Goal: Information Seeking & Learning: Learn about a topic

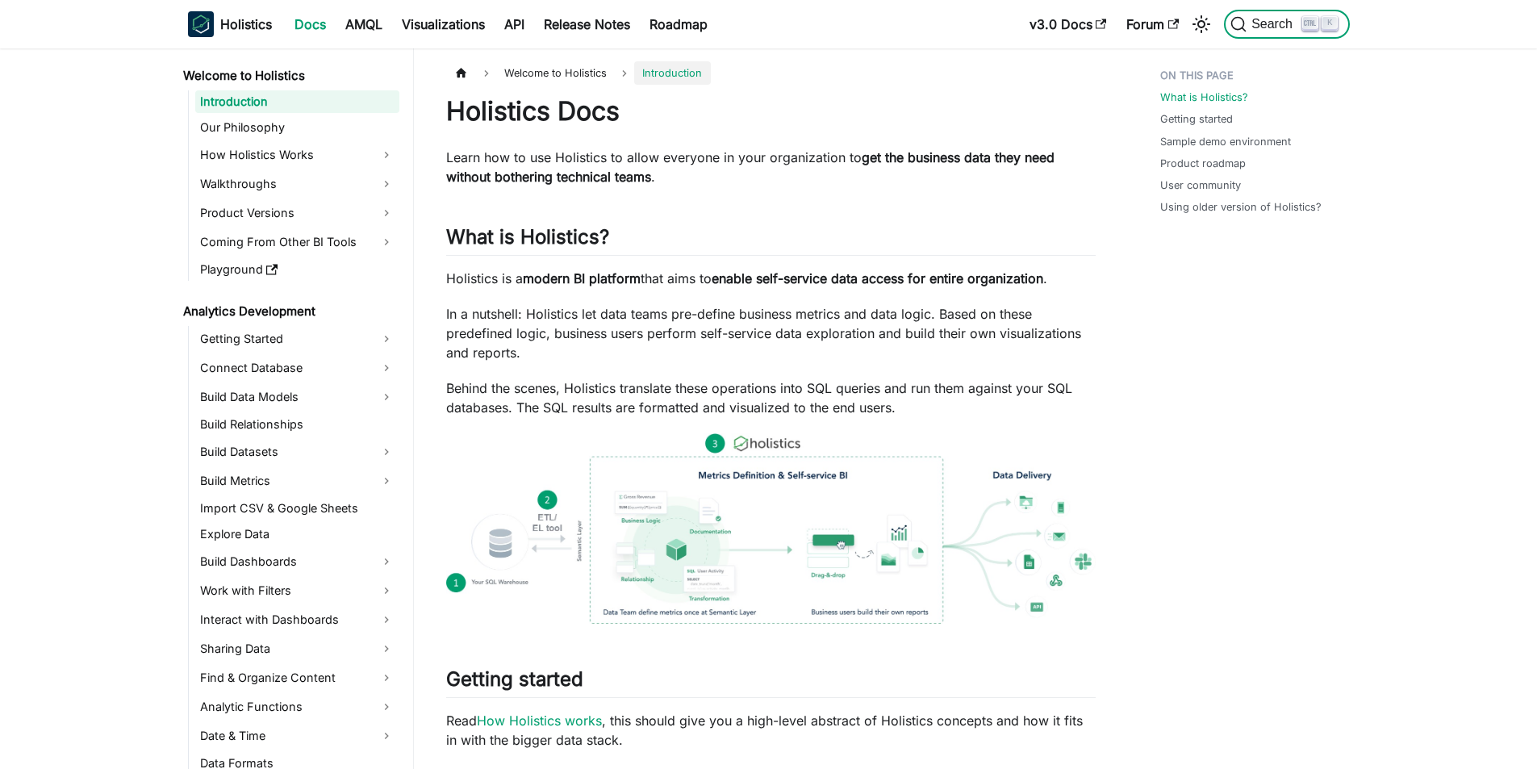
click at [1257, 32] on button "Search K" at bounding box center [1286, 24] width 125 height 29
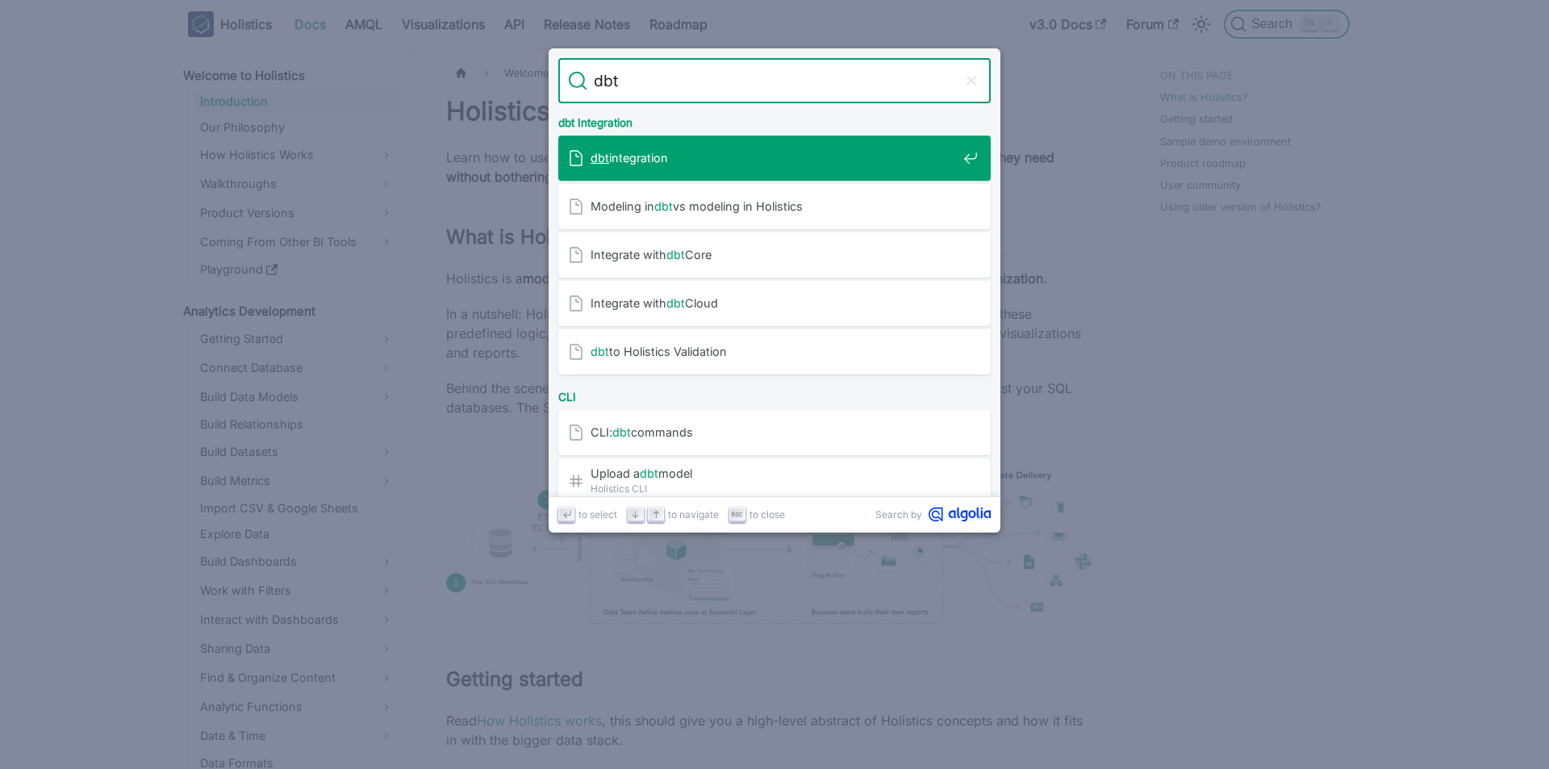
type input "dbt"
click at [728, 164] on span "dbt integration" at bounding box center [773, 157] width 366 height 15
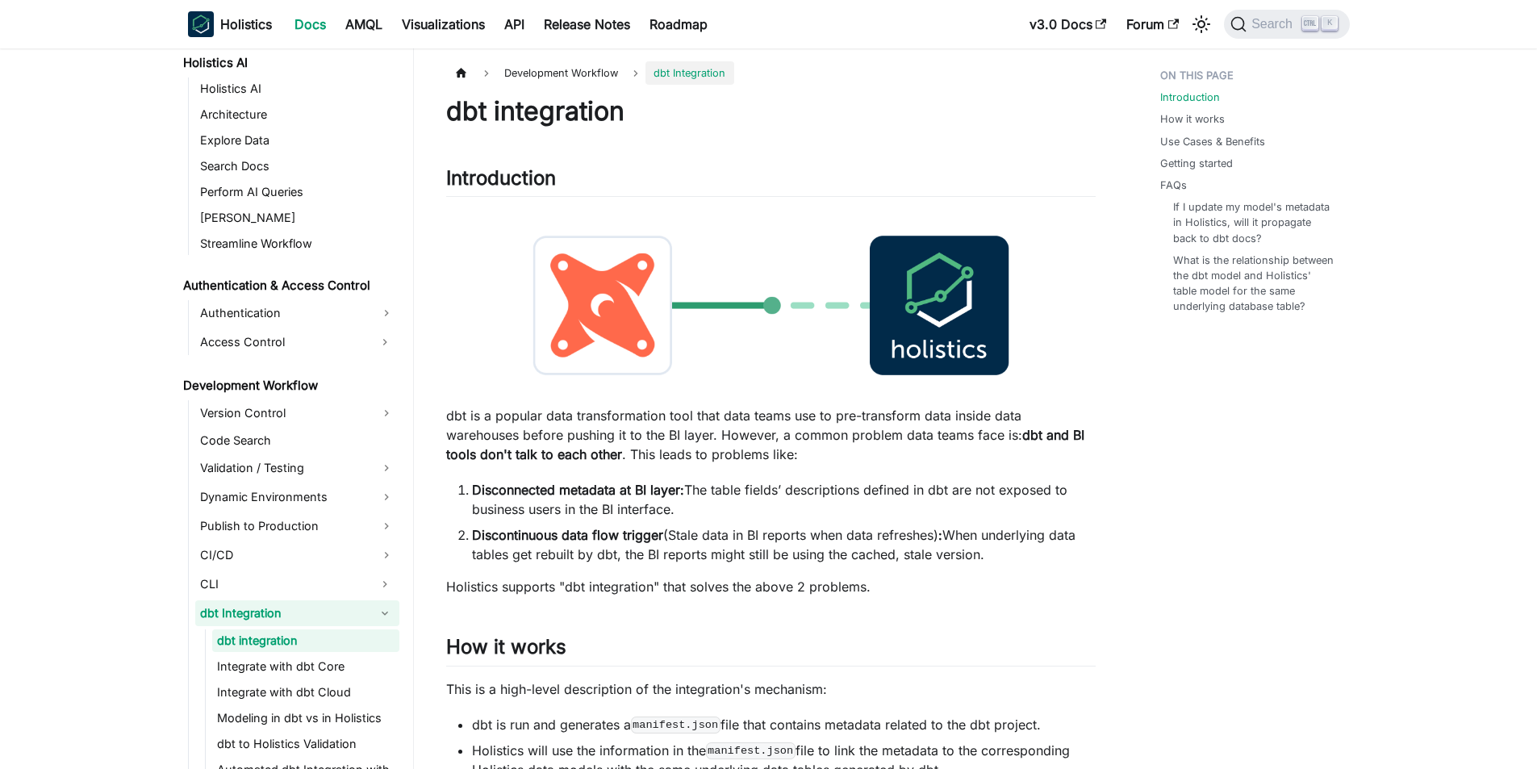
scroll to position [831, 0]
drag, startPoint x: 963, startPoint y: 441, endPoint x: 996, endPoint y: 442, distance: 33.1
click at [984, 441] on p "dbt is a popular data transformation tool that data teams use to pre-transform …" at bounding box center [770, 435] width 649 height 58
click at [676, 453] on p "dbt is a popular data transformation tool that data teams use to pre-transform …" at bounding box center [770, 435] width 649 height 58
click at [596, 490] on strong "Disconnected metadata at BI layer:" at bounding box center [578, 490] width 212 height 16
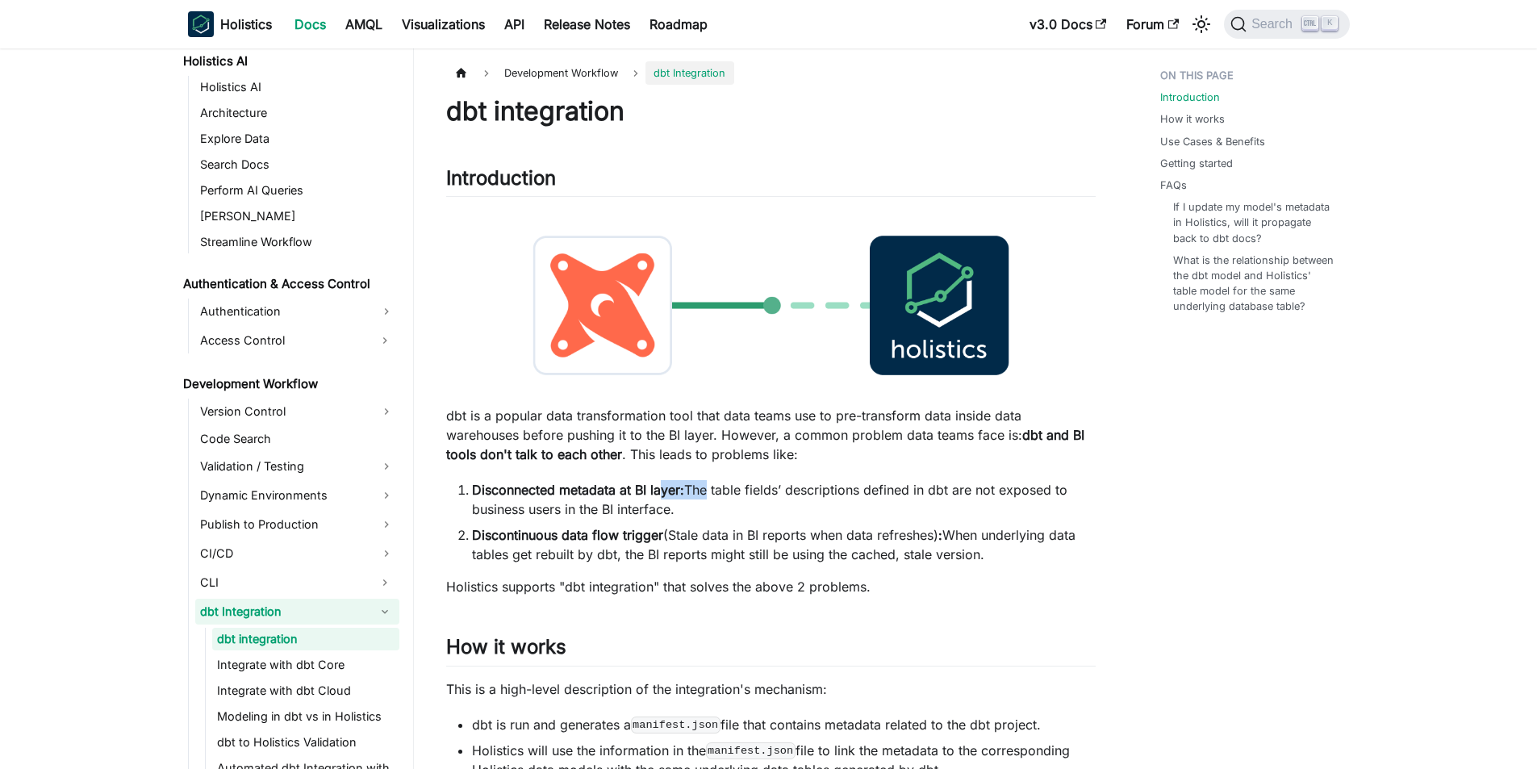
drag, startPoint x: 659, startPoint y: 495, endPoint x: 700, endPoint y: 495, distance: 41.1
click at [700, 495] on li "Disconnected metadata at BI layer: The table fields’ descriptions defined in db…" at bounding box center [784, 499] width 624 height 39
click at [797, 495] on li "Disconnected metadata at BI layer: The table fields’ descriptions defined in db…" at bounding box center [784, 499] width 624 height 39
drag, startPoint x: 519, startPoint y: 411, endPoint x: 844, endPoint y: 415, distance: 325.1
click at [805, 415] on p "dbt is a popular data transformation tool that data teams use to pre-transform …" at bounding box center [770, 435] width 649 height 58
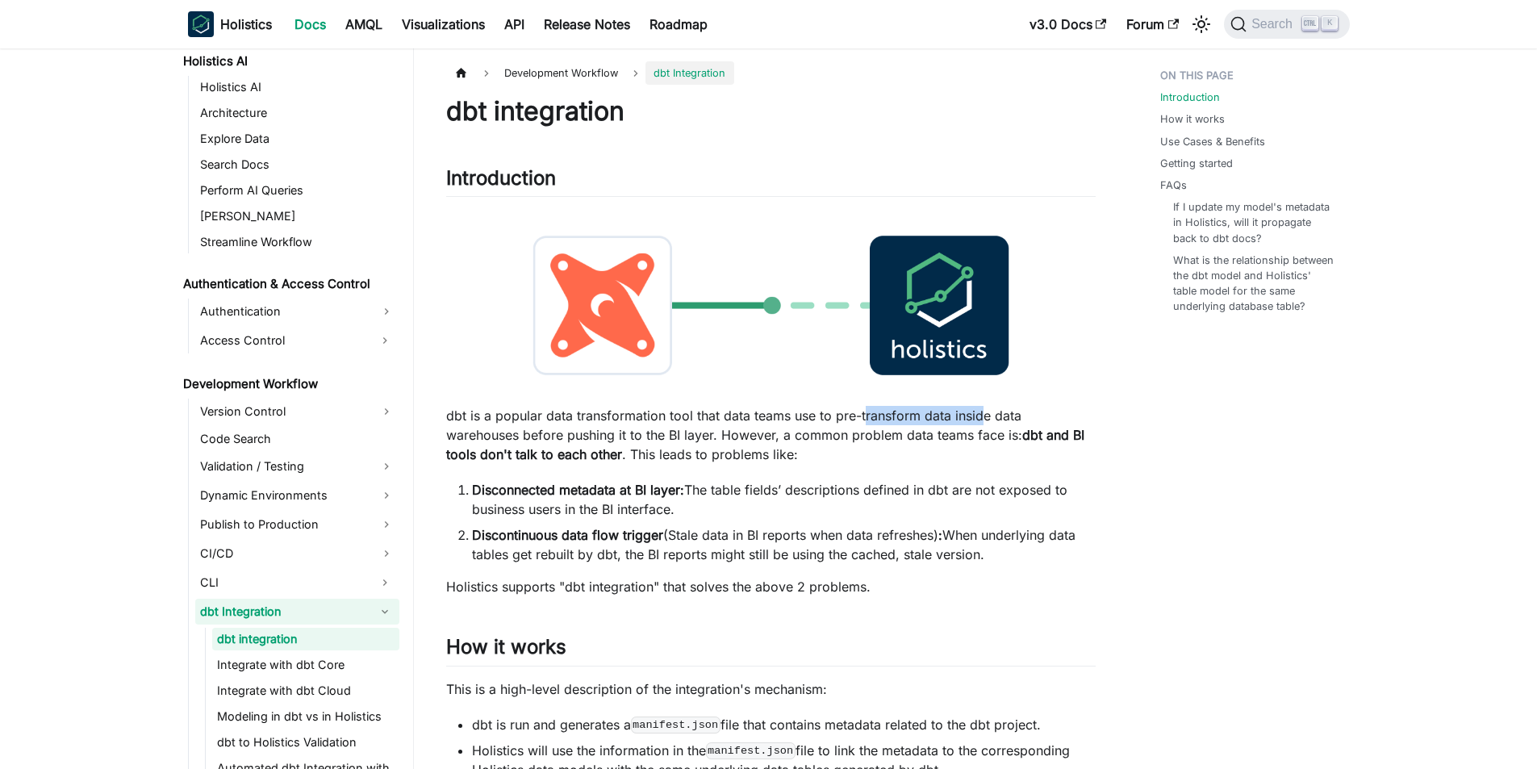
drag, startPoint x: 861, startPoint y: 415, endPoint x: 1001, endPoint y: 416, distance: 140.4
click at [979, 415] on p "dbt is a popular data transformation tool that data teams use to pre-transform …" at bounding box center [770, 435] width 649 height 58
click at [1037, 416] on p "dbt is a popular data transformation tool that data teams use to pre-transform …" at bounding box center [770, 435] width 649 height 58
drag, startPoint x: 549, startPoint y: 433, endPoint x: 706, endPoint y: 433, distance: 156.5
click at [655, 433] on p "dbt is a popular data transformation tool that data teams use to pre-transform …" at bounding box center [770, 435] width 649 height 58
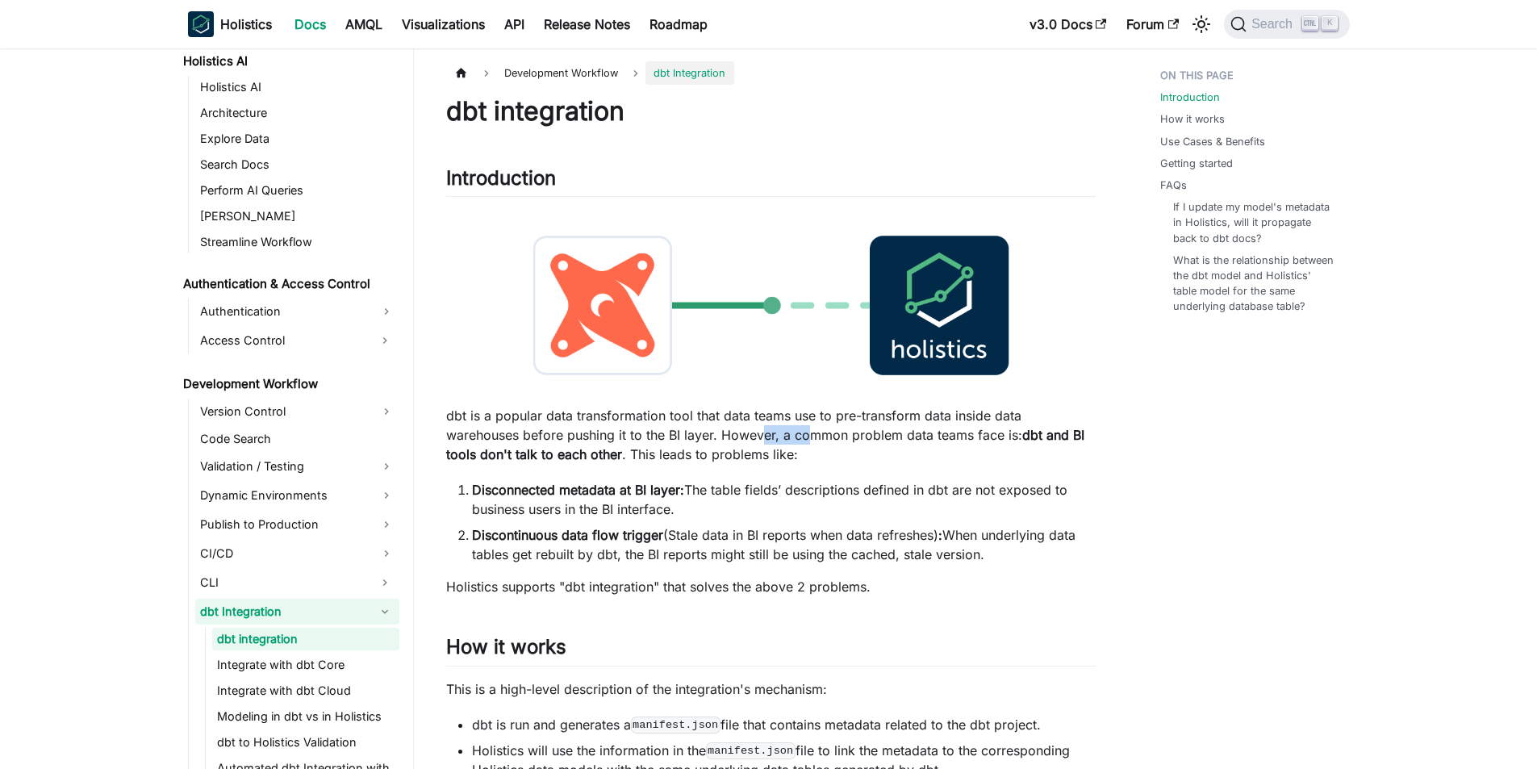
drag, startPoint x: 761, startPoint y: 433, endPoint x: 813, endPoint y: 430, distance: 52.5
click at [813, 430] on p "dbt is a popular data transformation tool that data teams use to pre-transform …" at bounding box center [770, 435] width 649 height 58
click at [847, 429] on p "dbt is a popular data transformation tool that data teams use to pre-transform …" at bounding box center [770, 435] width 649 height 58
drag, startPoint x: 752, startPoint y: 436, endPoint x: 897, endPoint y: 436, distance: 145.2
click at [885, 436] on p "dbt is a popular data transformation tool that data teams use to pre-transform …" at bounding box center [770, 435] width 649 height 58
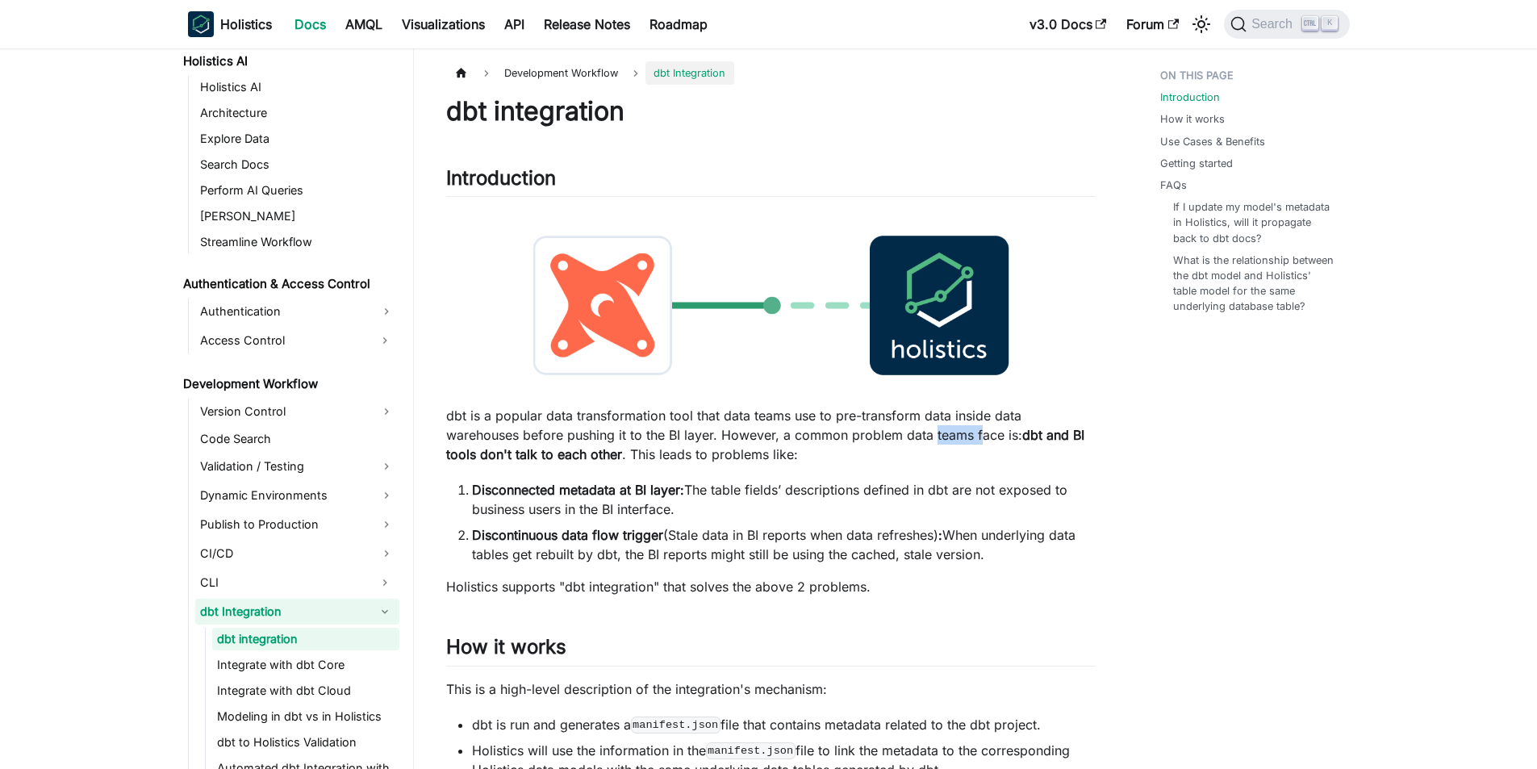
drag, startPoint x: 934, startPoint y: 436, endPoint x: 980, endPoint y: 436, distance: 46.0
click at [980, 436] on p "dbt is a popular data transformation tool that data teams use to pre-transform …" at bounding box center [770, 435] width 649 height 58
click at [798, 456] on p "dbt is a popular data transformation tool that data teams use to pre-transform …" at bounding box center [770, 435] width 649 height 58
click at [800, 457] on p "dbt is a popular data transformation tool that data teams use to pre-transform …" at bounding box center [770, 435] width 649 height 58
drag, startPoint x: 482, startPoint y: 497, endPoint x: 641, endPoint y: 494, distance: 159.0
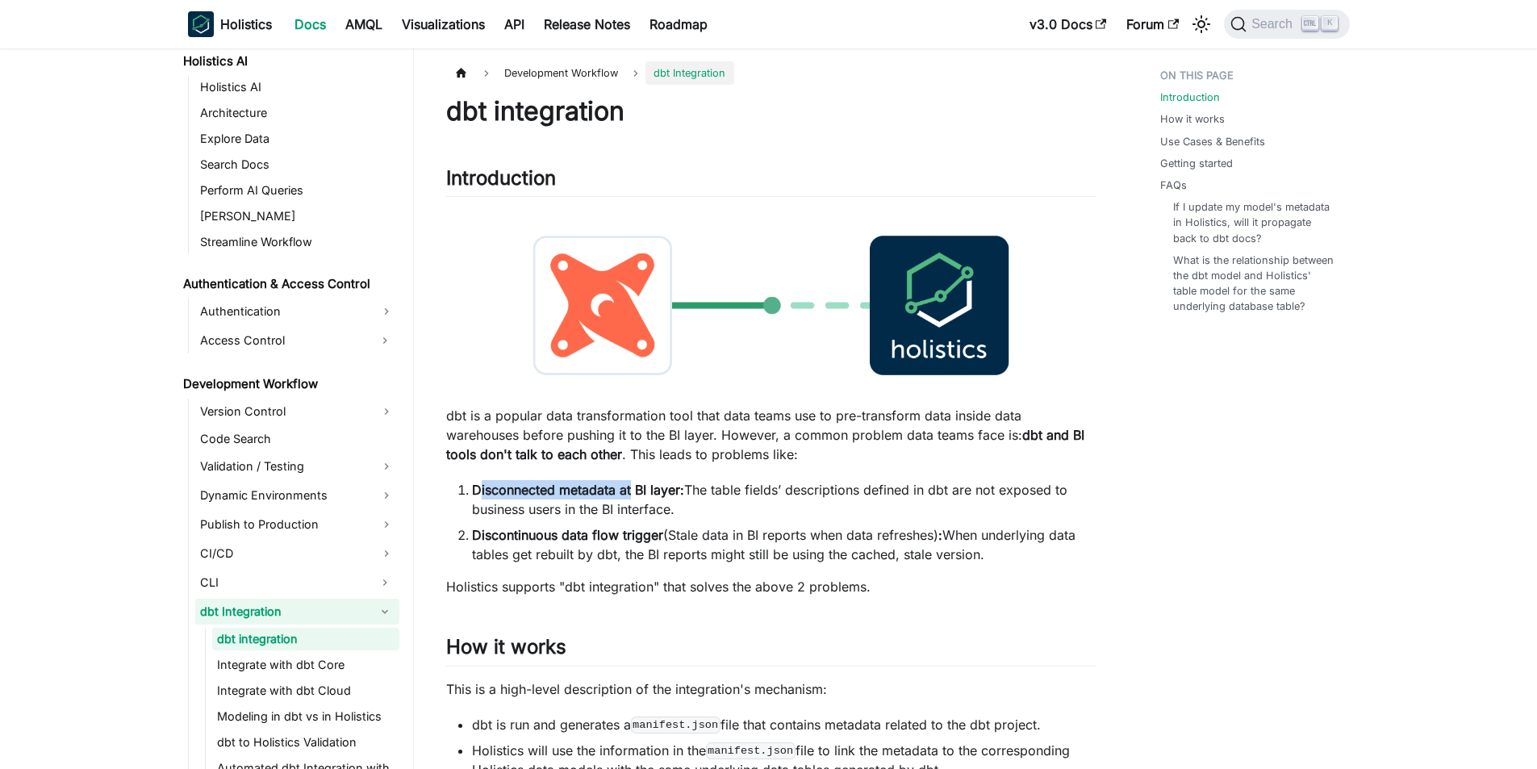
click at [633, 494] on strong "Disconnected metadata at BI layer:" at bounding box center [578, 490] width 212 height 16
click at [726, 495] on li "Disconnected metadata at BI layer: The table fields’ descriptions defined in db…" at bounding box center [784, 499] width 624 height 39
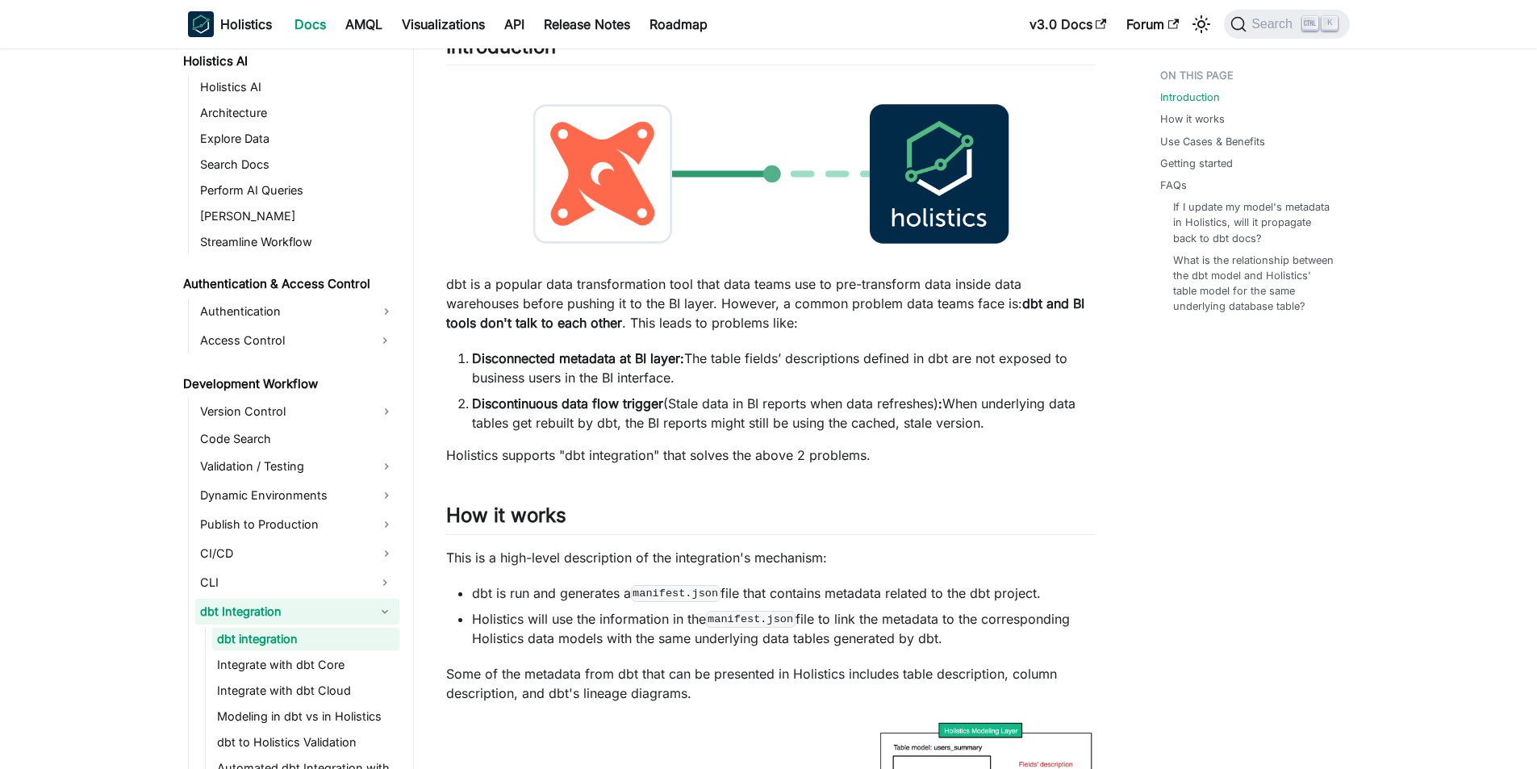
scroll to position [161, 0]
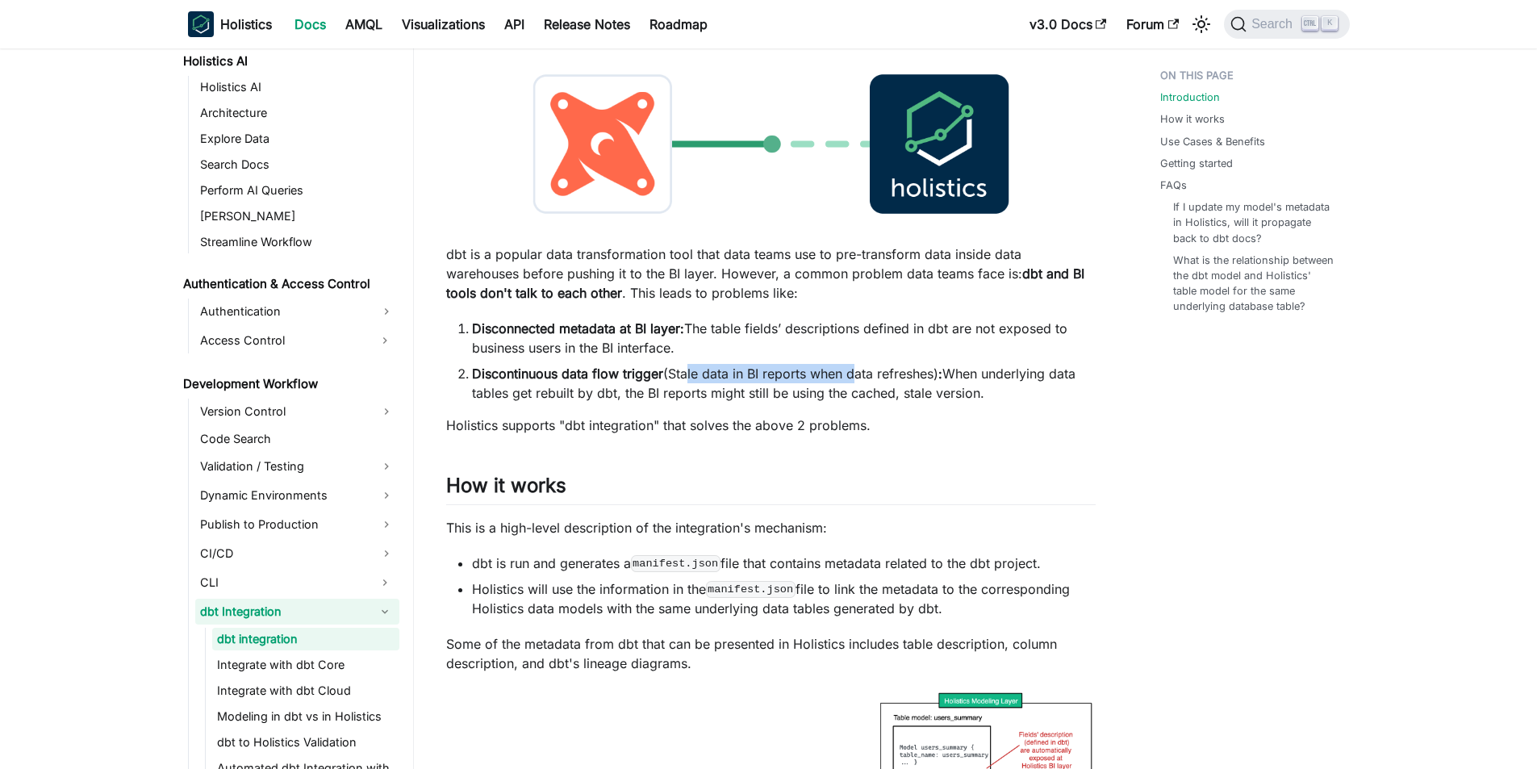
drag, startPoint x: 685, startPoint y: 372, endPoint x: 853, endPoint y: 374, distance: 167.8
click at [853, 374] on li "Discontinuous data flow trigger (Stale data in BI reports when data refreshes) …" at bounding box center [784, 383] width 624 height 39
click at [908, 380] on li "Discontinuous data flow trigger (Stale data in BI reports when data refreshes) …" at bounding box center [784, 383] width 624 height 39
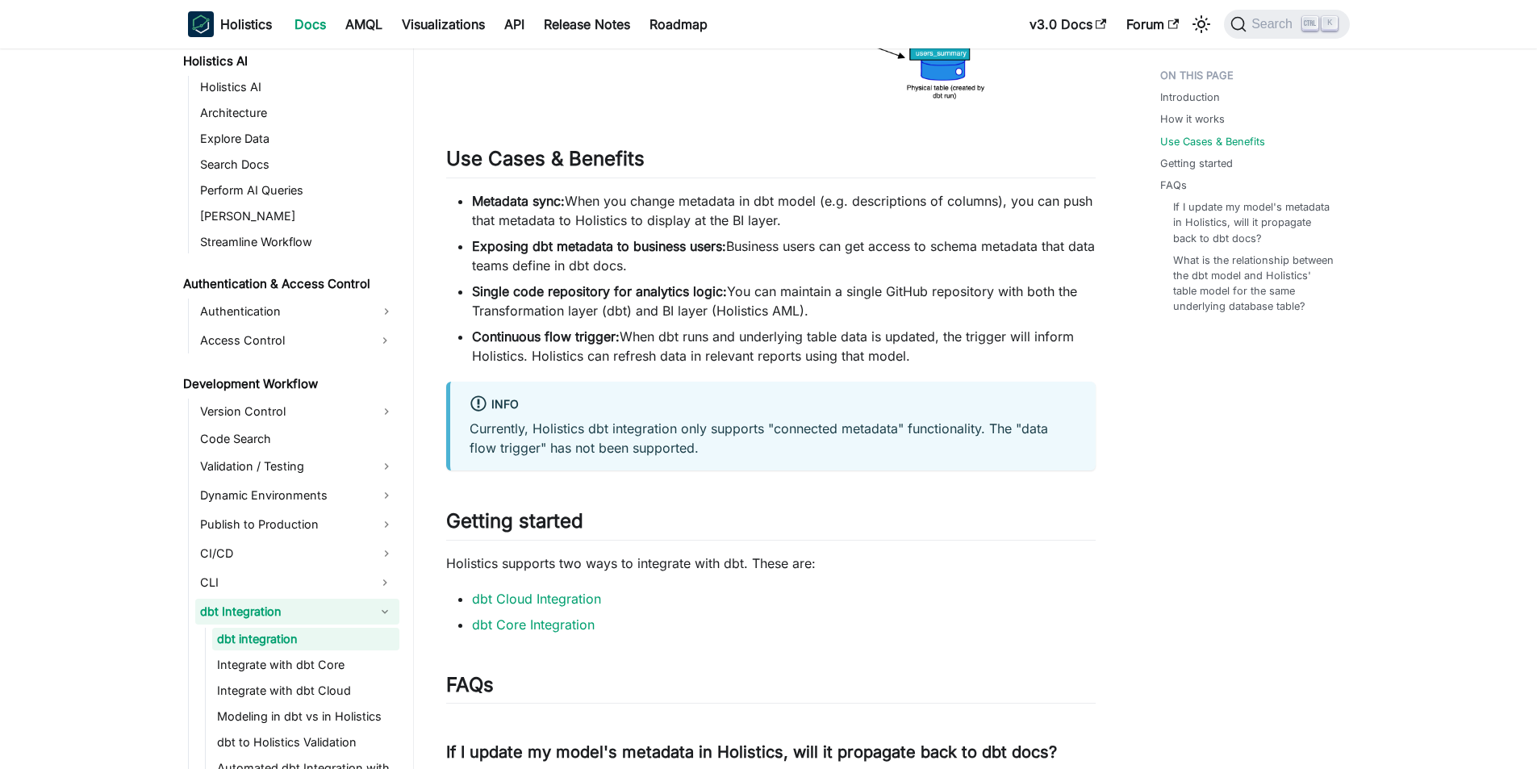
scroll to position [1129, 0]
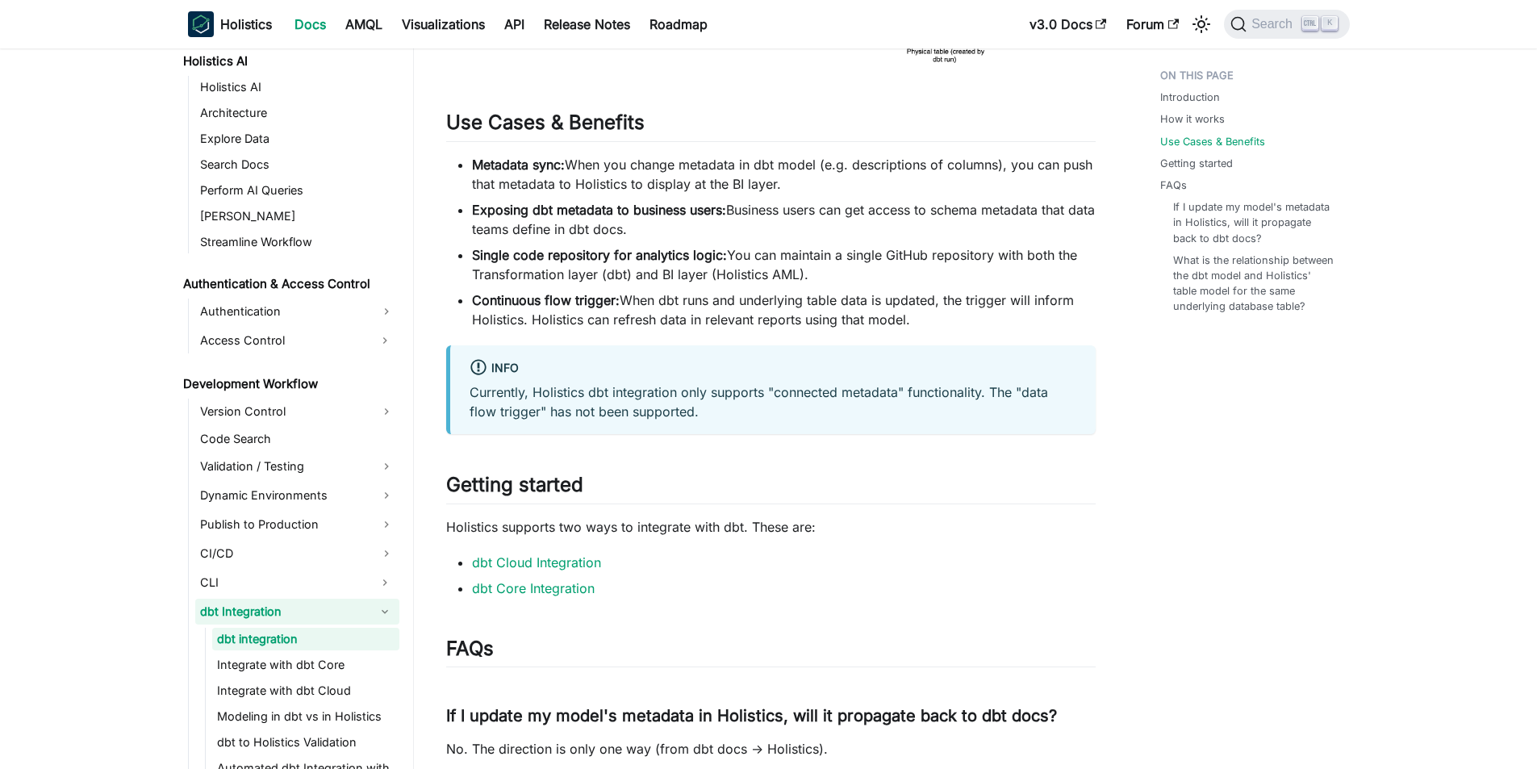
drag, startPoint x: 853, startPoint y: 218, endPoint x: 1045, endPoint y: 222, distance: 192.8
click at [1045, 222] on li "Exposing dbt metadata to business users: Business users can get access to schem…" at bounding box center [784, 219] width 624 height 39
click at [956, 221] on li "Exposing dbt metadata to business users: Business users can get access to schem…" at bounding box center [784, 219] width 624 height 39
drag, startPoint x: 565, startPoint y: 227, endPoint x: 622, endPoint y: 229, distance: 57.3
click at [620, 229] on li "Exposing dbt metadata to business users: Business users can get access to schem…" at bounding box center [784, 219] width 624 height 39
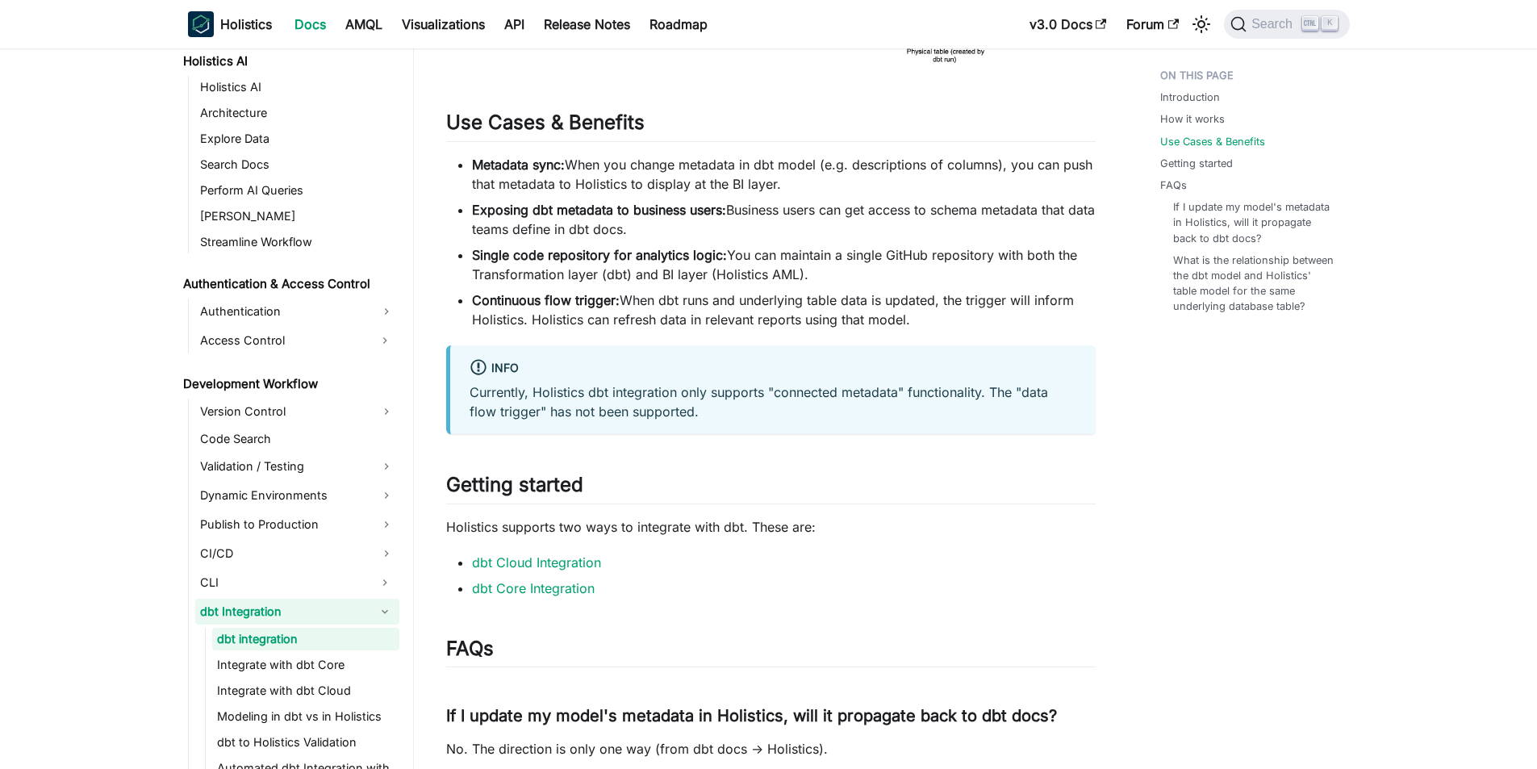
click at [704, 232] on li "Exposing dbt metadata to business users: Business users can get access to schem…" at bounding box center [784, 219] width 624 height 39
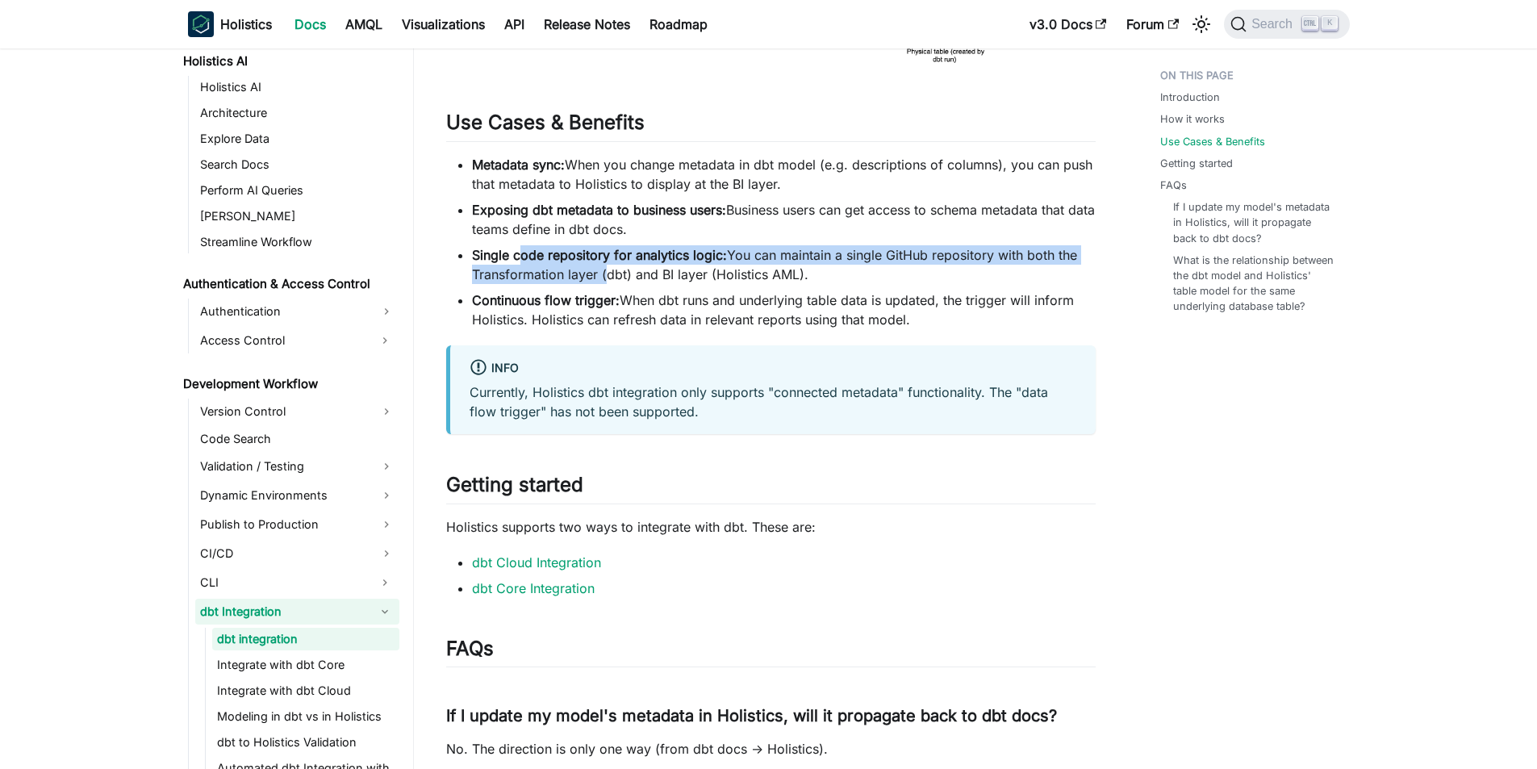
drag, startPoint x: 521, startPoint y: 264, endPoint x: 602, endPoint y: 266, distance: 80.7
click at [602, 266] on li "Single code repository for analytics logic: You can maintain a single GitHub re…" at bounding box center [784, 264] width 624 height 39
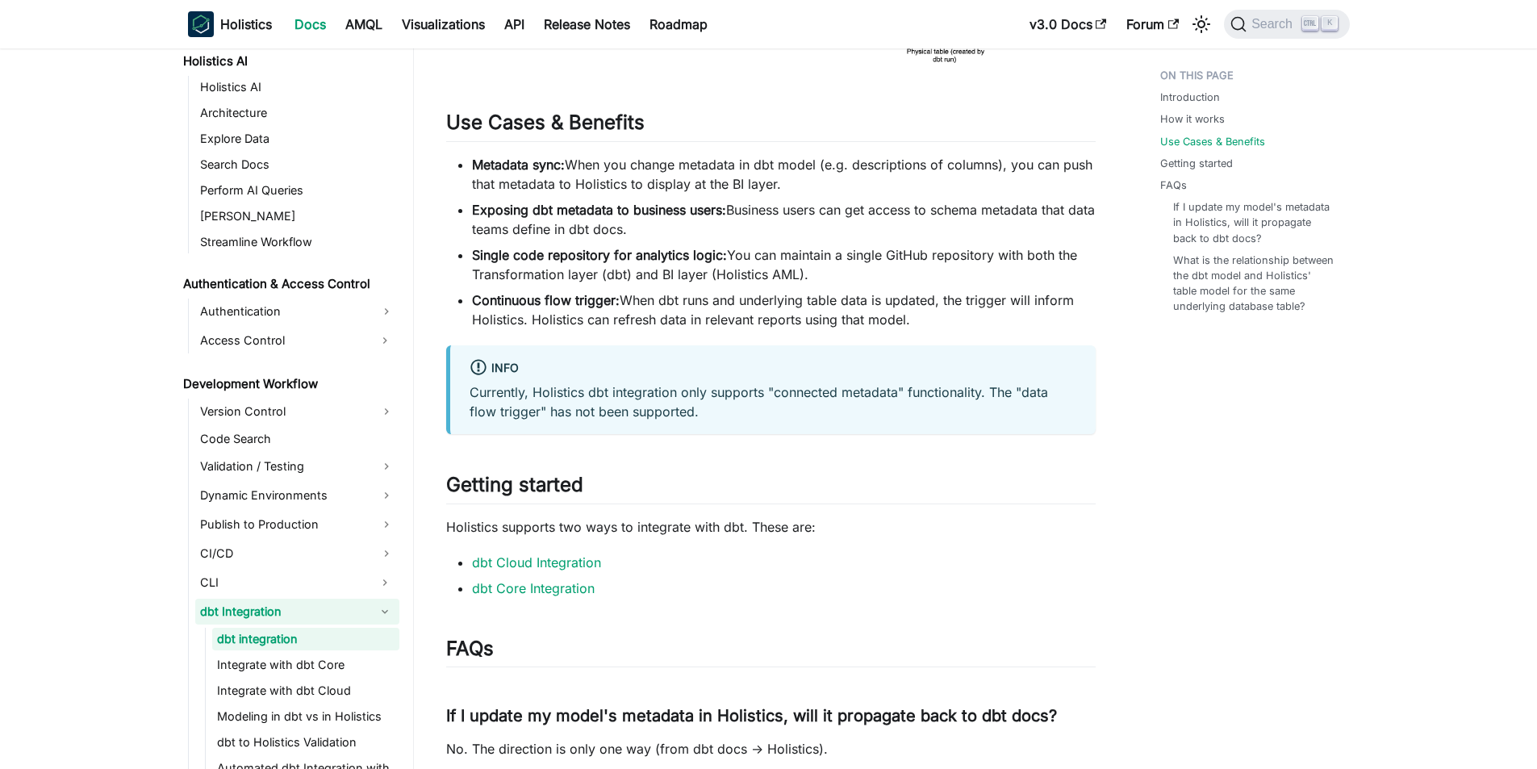
click at [668, 265] on li "Single code repository for analytics logic: You can maintain a single GitHub re…" at bounding box center [784, 264] width 624 height 39
drag, startPoint x: 571, startPoint y: 323, endPoint x: 660, endPoint y: 323, distance: 88.7
click at [607, 323] on li "Continuous flow trigger: When dbt runs and underlying table data is updated, th…" at bounding box center [784, 309] width 624 height 39
drag, startPoint x: 670, startPoint y: 323, endPoint x: 866, endPoint y: 321, distance: 195.2
click at [862, 321] on li "Continuous flow trigger: When dbt runs and underlying table data is updated, th…" at bounding box center [784, 309] width 624 height 39
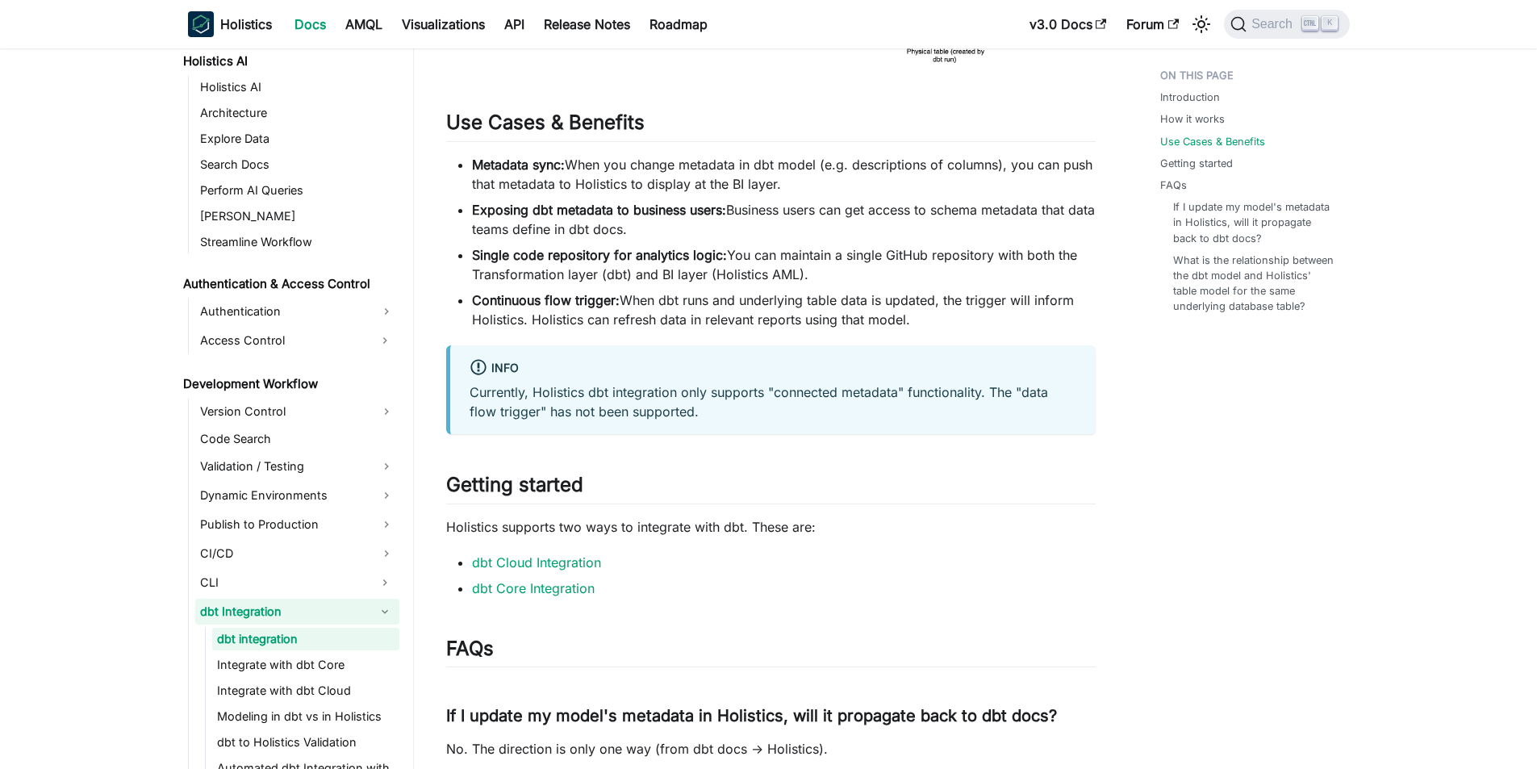
click at [899, 321] on li "Continuous flow trigger: When dbt runs and underlying table data is updated, th…" at bounding box center [784, 309] width 624 height 39
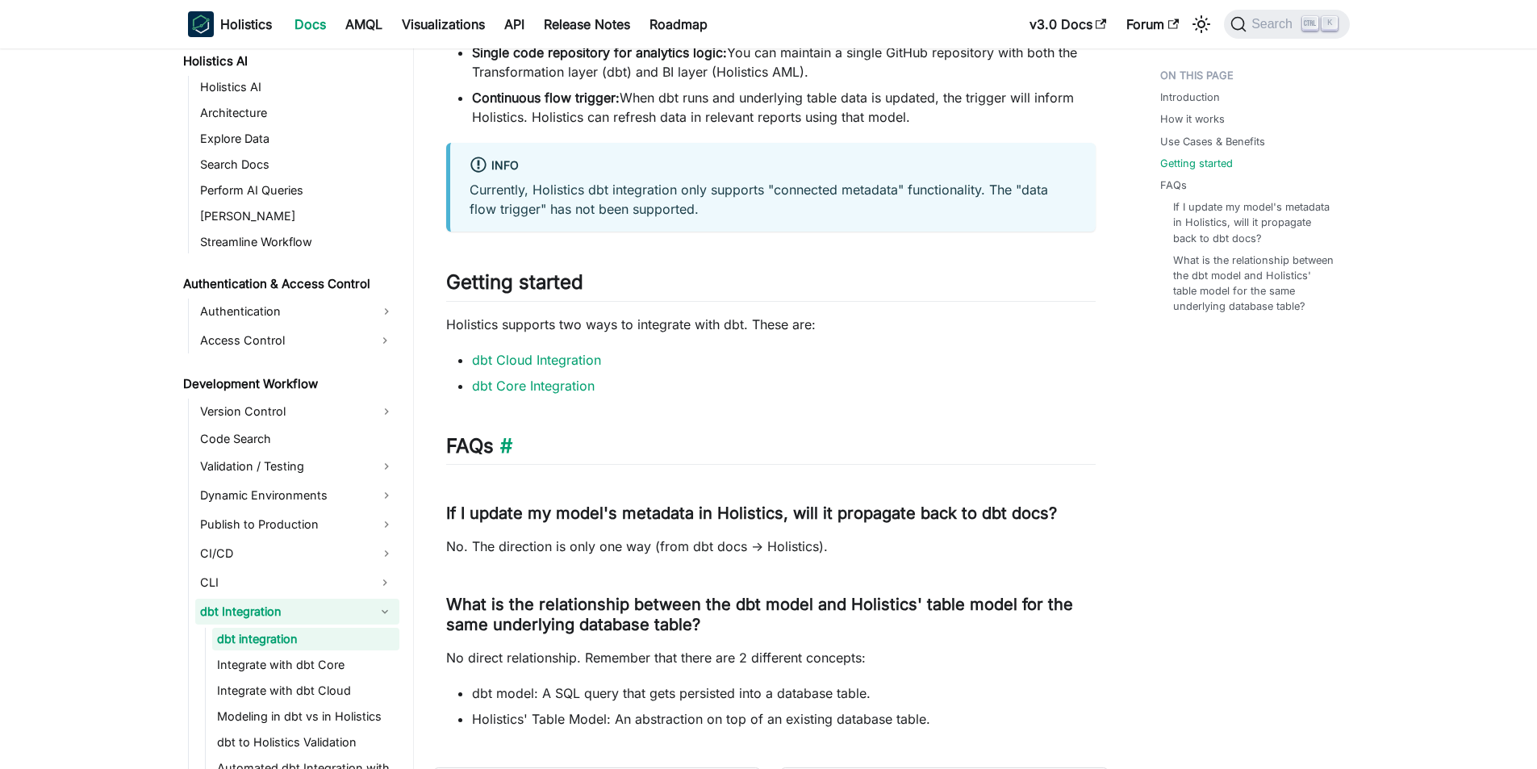
scroll to position [1371, 0]
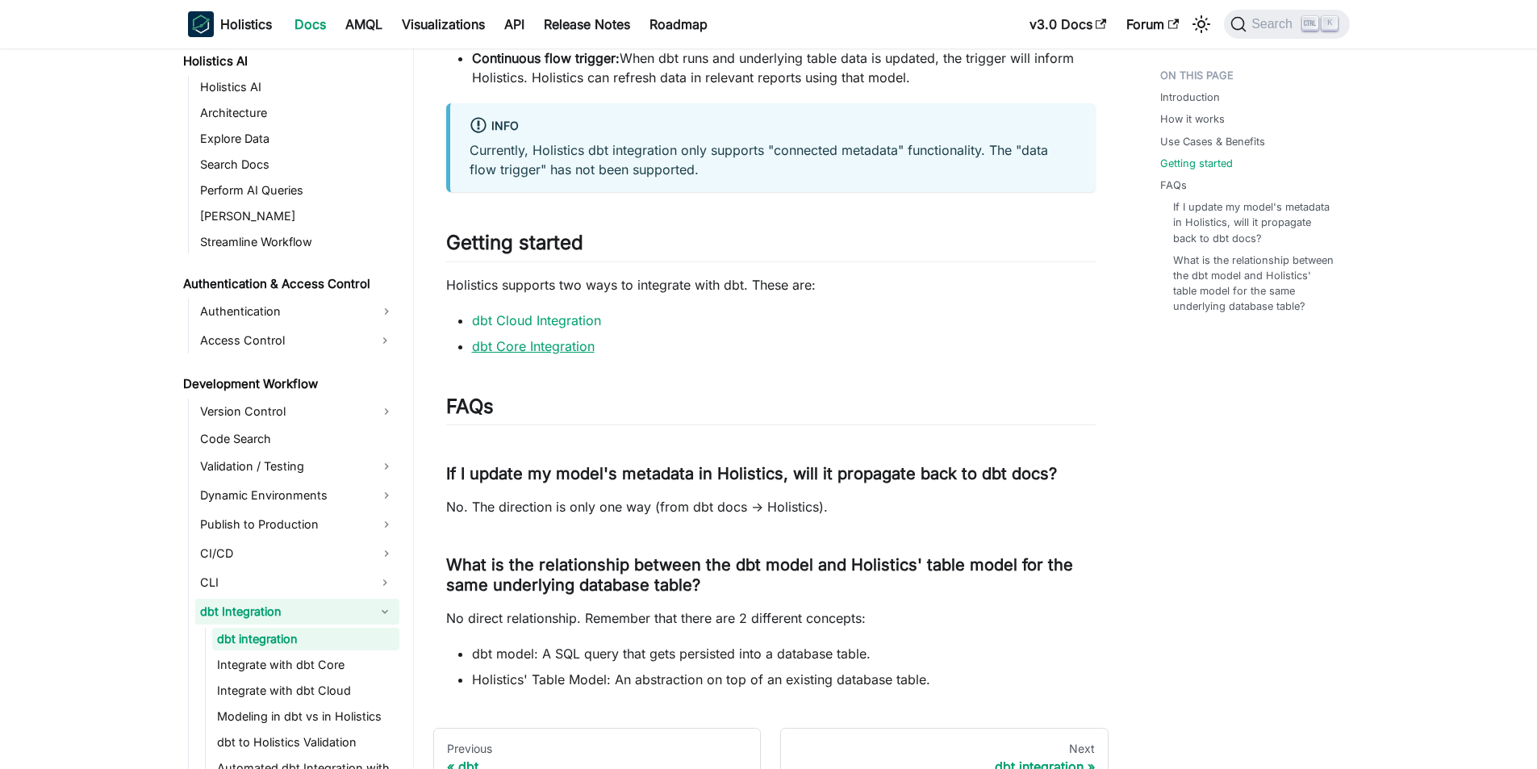
click at [515, 350] on link "dbt Core Integration" at bounding box center [533, 346] width 123 height 16
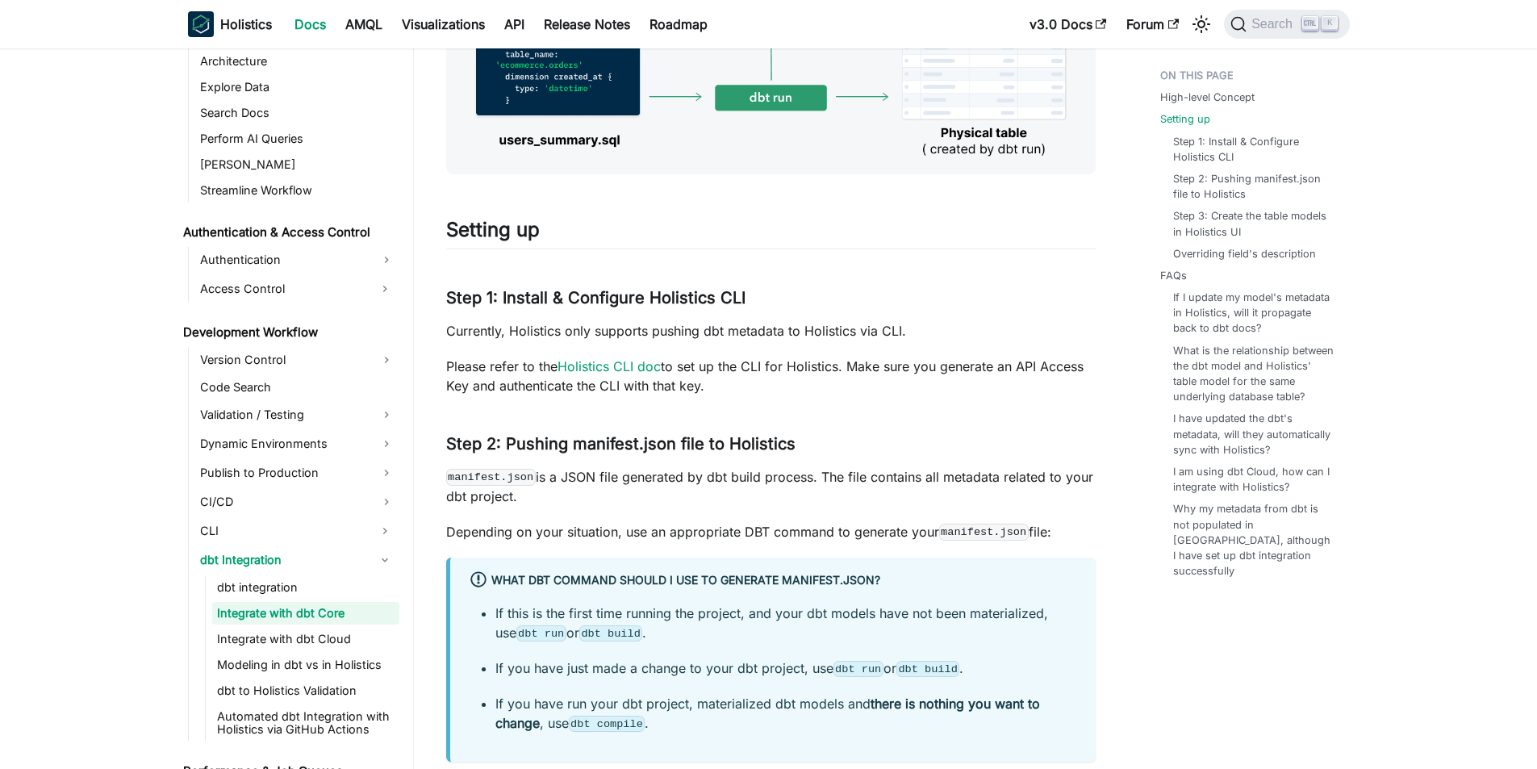
scroll to position [887, 0]
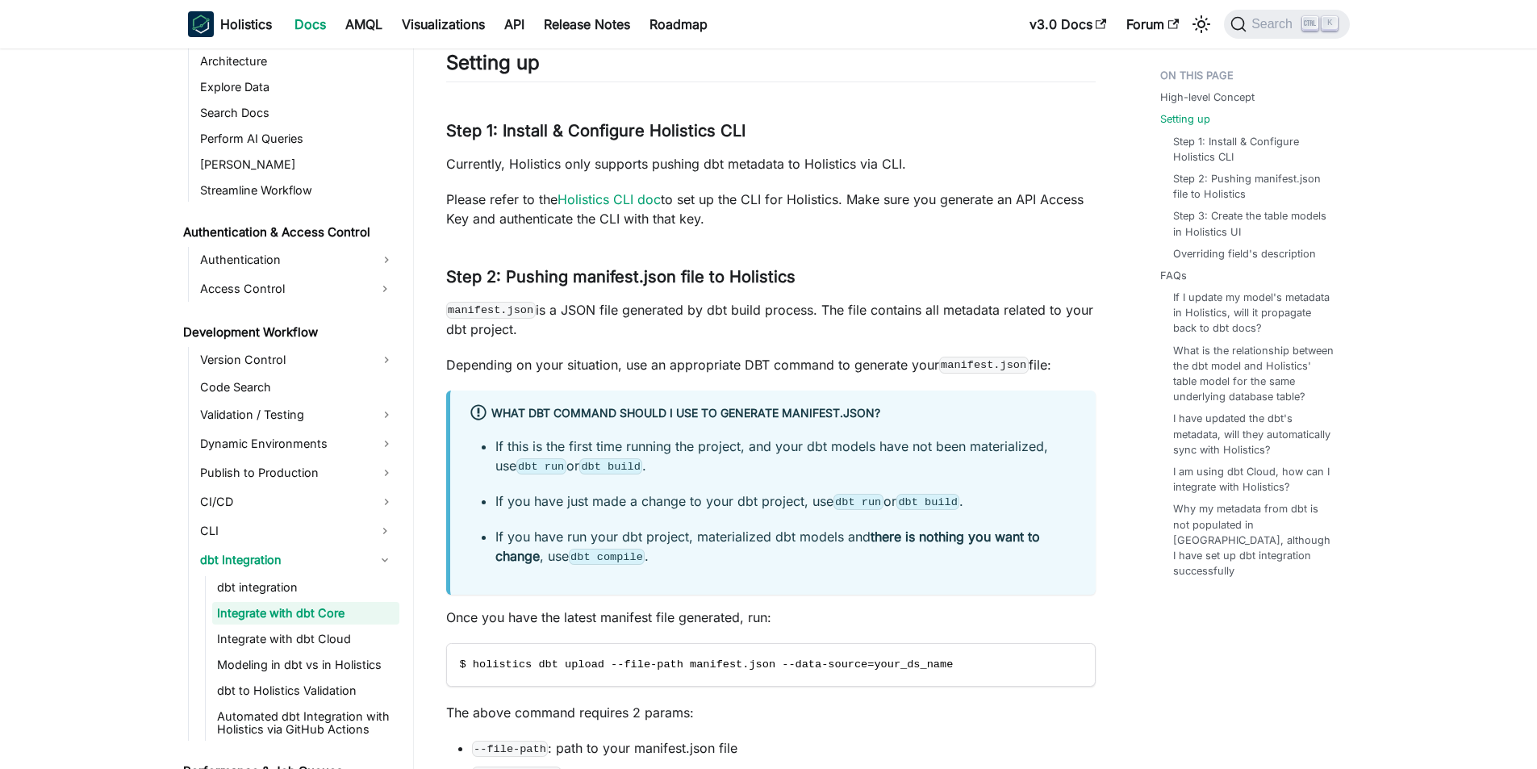
click at [686, 309] on p "manifest.json is a JSON file generated by dbt build process. The file contains …" at bounding box center [770, 319] width 649 height 39
click at [489, 211] on p "Please refer to the Holistics CLI doc to set up the CLI for Holistics. Make sur…" at bounding box center [770, 209] width 649 height 39
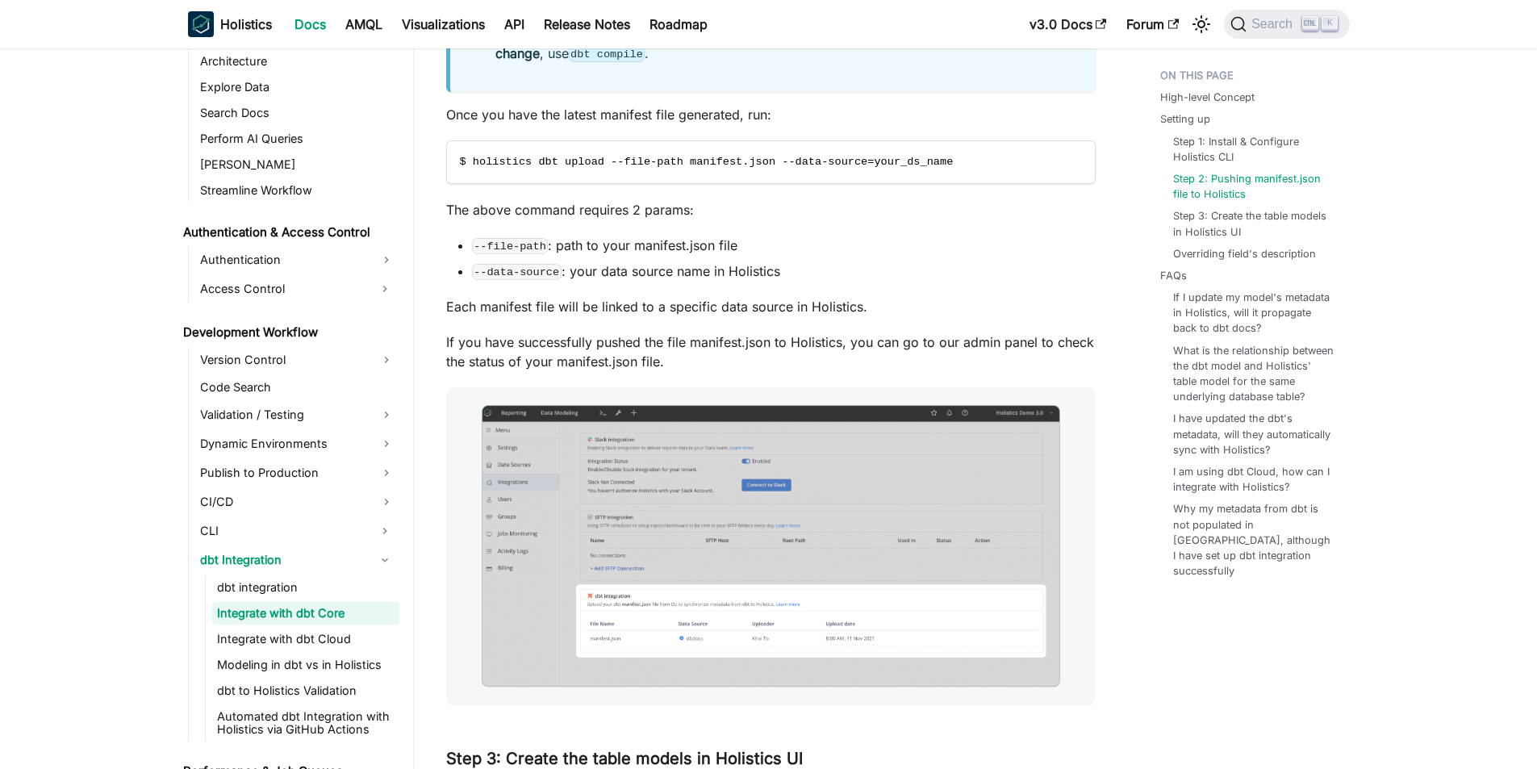
scroll to position [1452, 0]
